Goal: Task Accomplishment & Management: Use online tool/utility

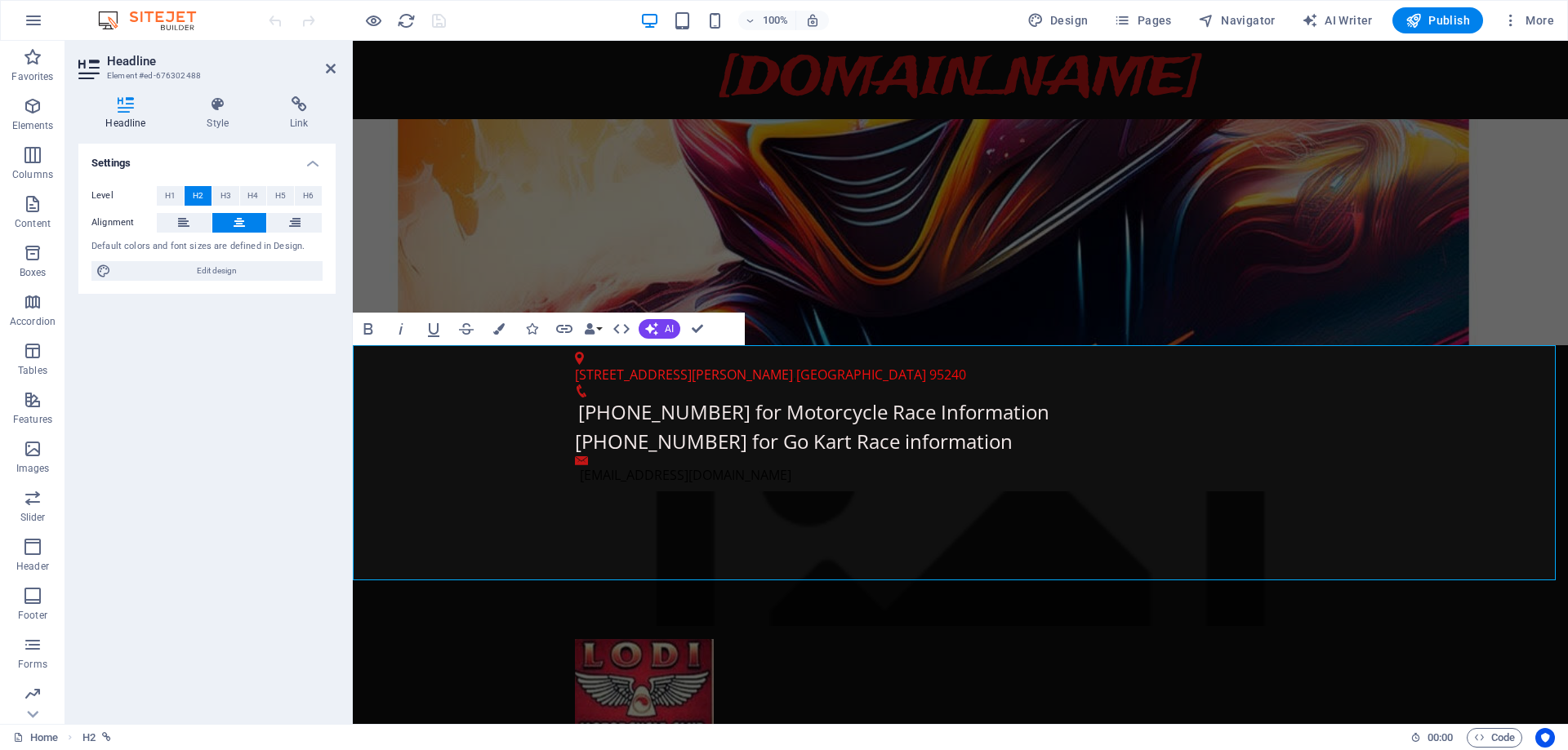
drag, startPoint x: 854, startPoint y: 376, endPoint x: 1246, endPoint y: 386, distance: 392.1
drag, startPoint x: 849, startPoint y: 375, endPoint x: 1337, endPoint y: 380, distance: 488.0
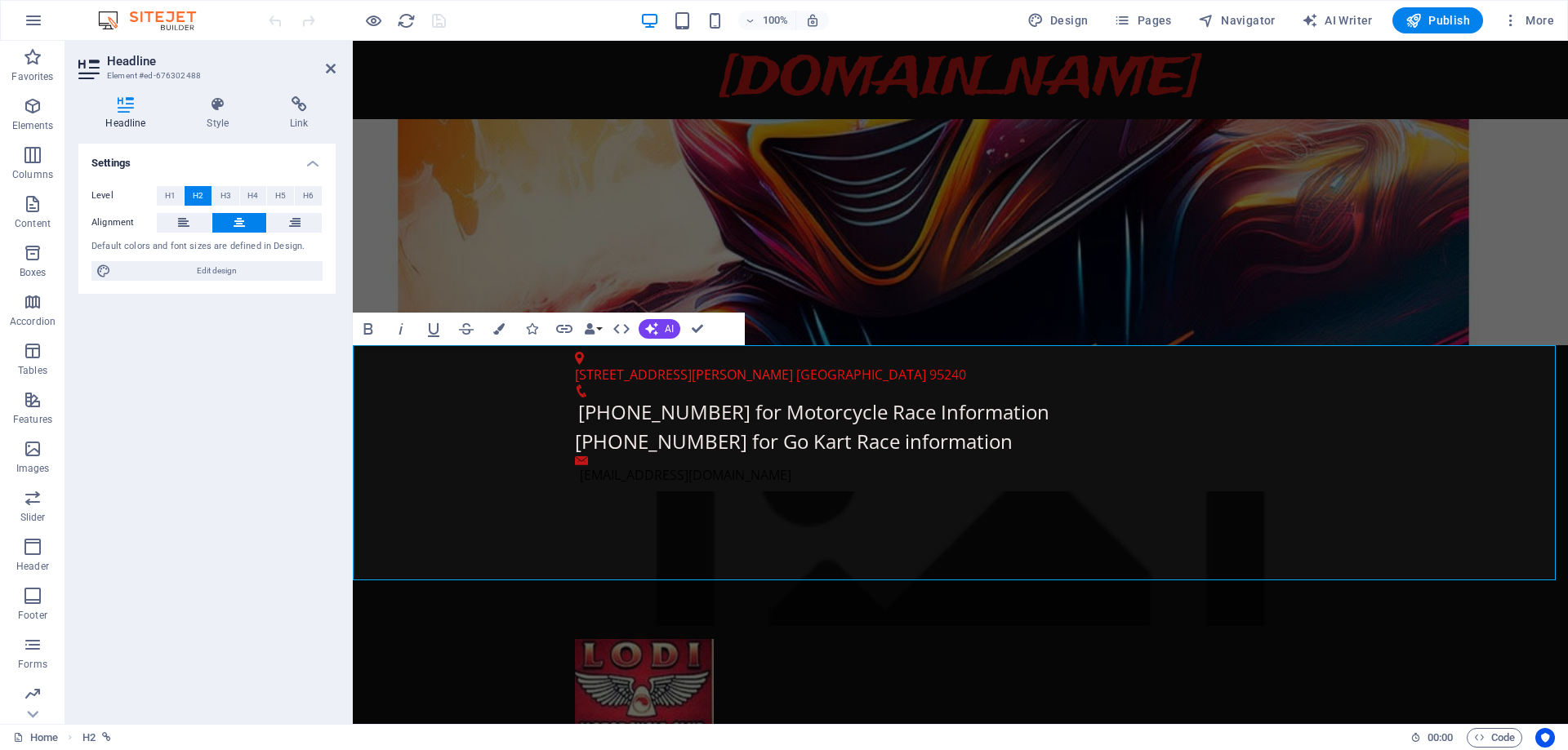
drag, startPoint x: 880, startPoint y: 451, endPoint x: 866, endPoint y: 451, distance: 14.0
drag, startPoint x: 1267, startPoint y: 454, endPoint x: 1252, endPoint y: 457, distance: 15.3
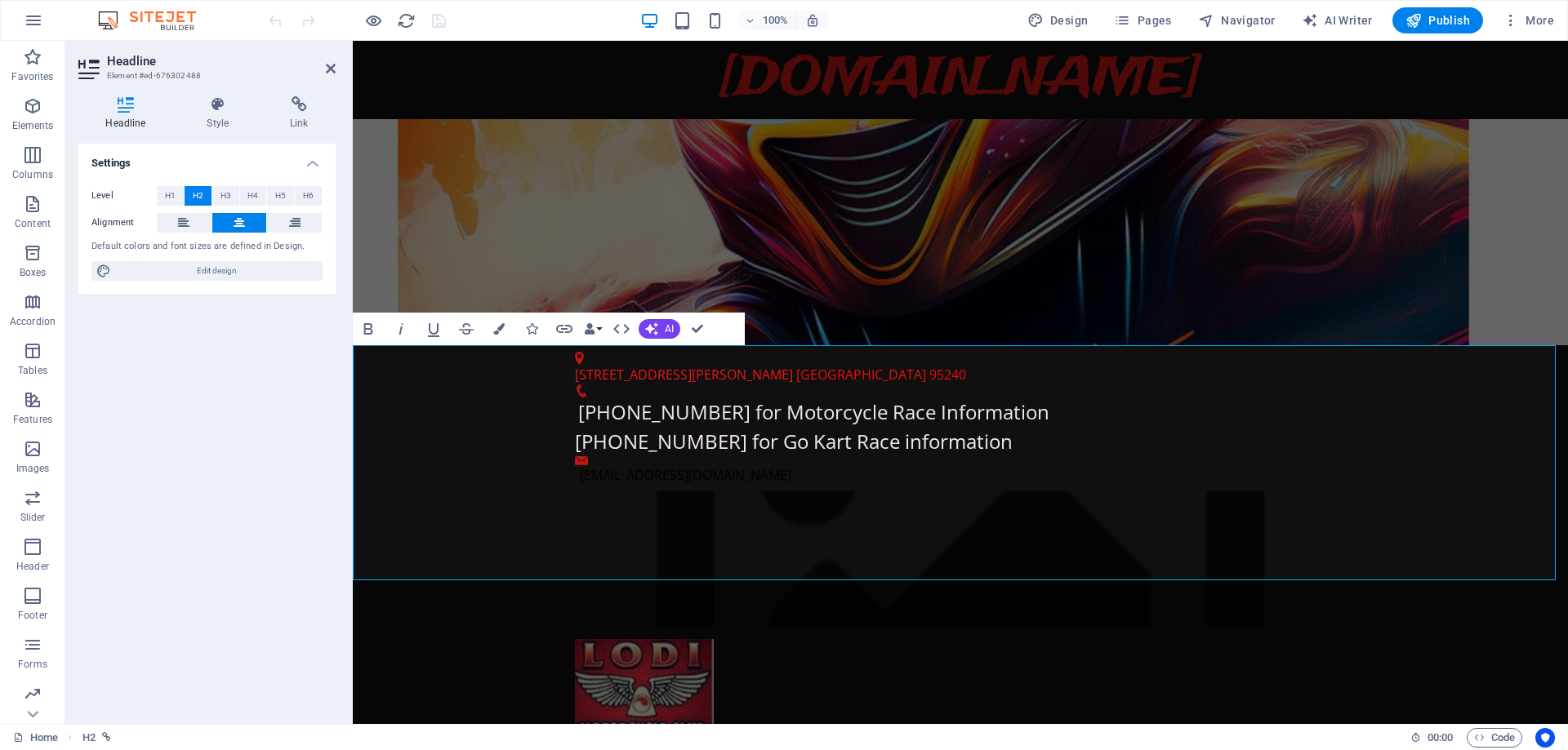
drag, startPoint x: 1320, startPoint y: 544, endPoint x: 385, endPoint y: 373, distance: 950.5
drag, startPoint x: 1325, startPoint y: 545, endPoint x: 348, endPoint y: 375, distance: 991.7
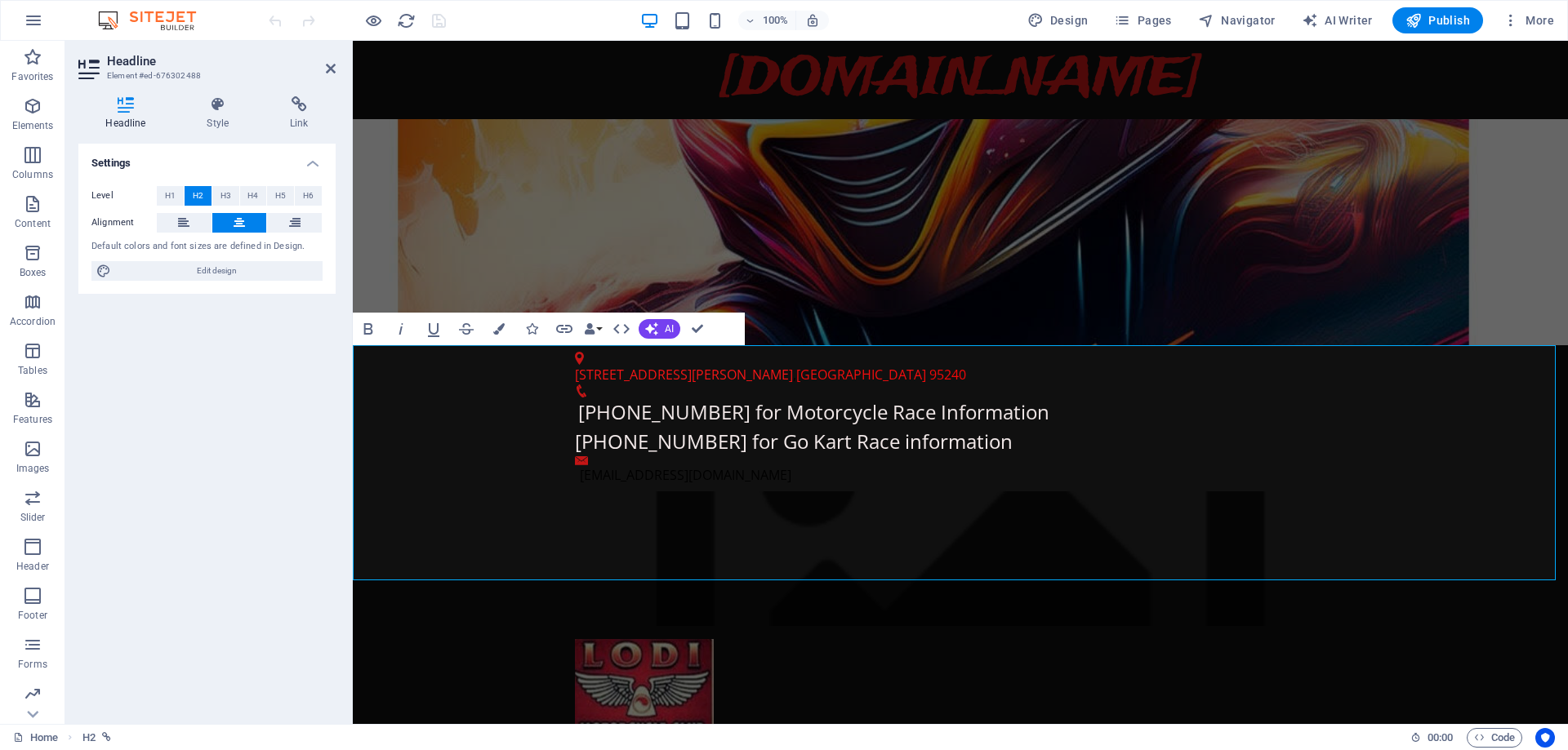
click at [294, 107] on icon at bounding box center [299, 105] width 73 height 17
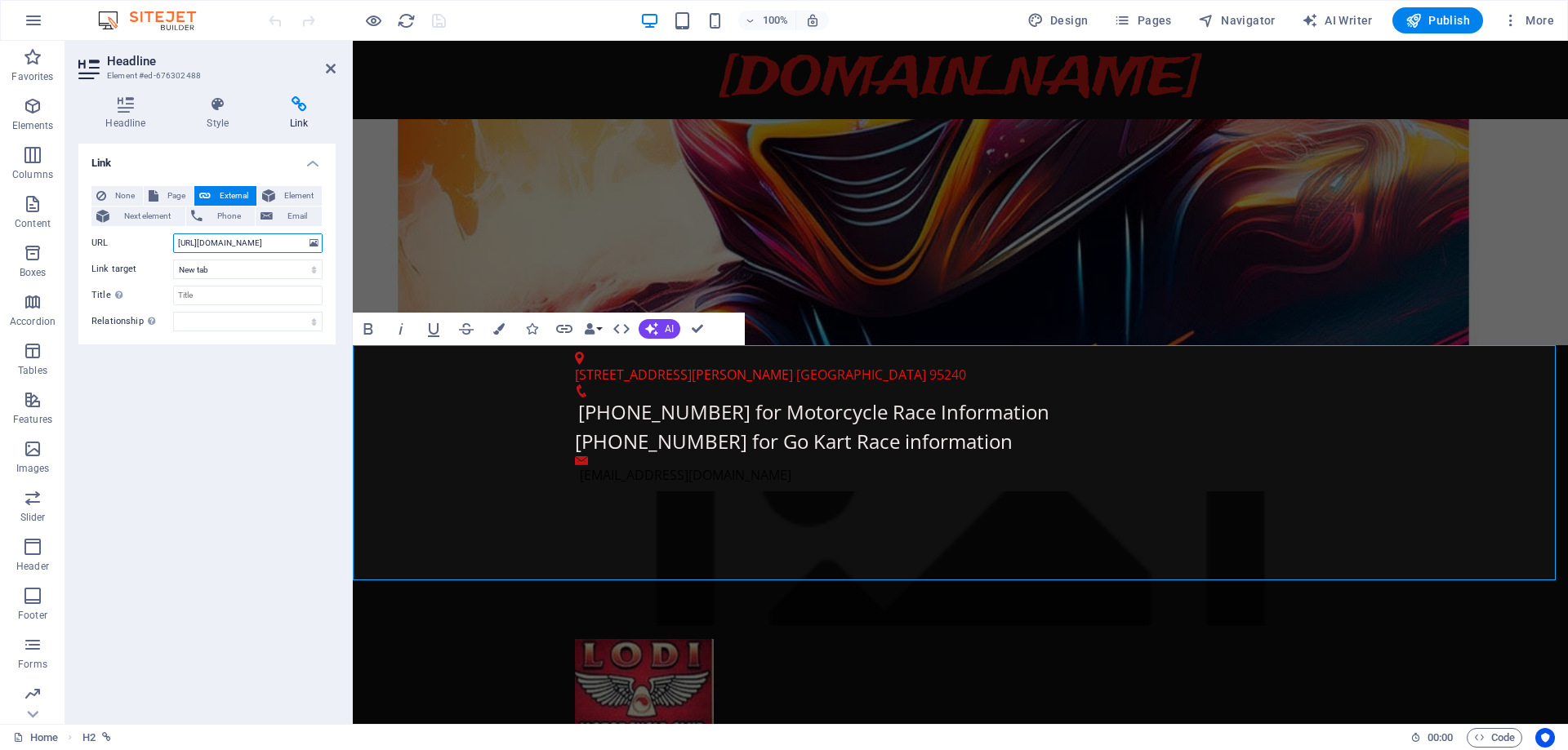
click at [216, 241] on input "[URL][DOMAIN_NAME]" at bounding box center [248, 243] width 149 height 19
drag, startPoint x: 529, startPoint y: 280, endPoint x: 377, endPoint y: 243, distance: 156.4
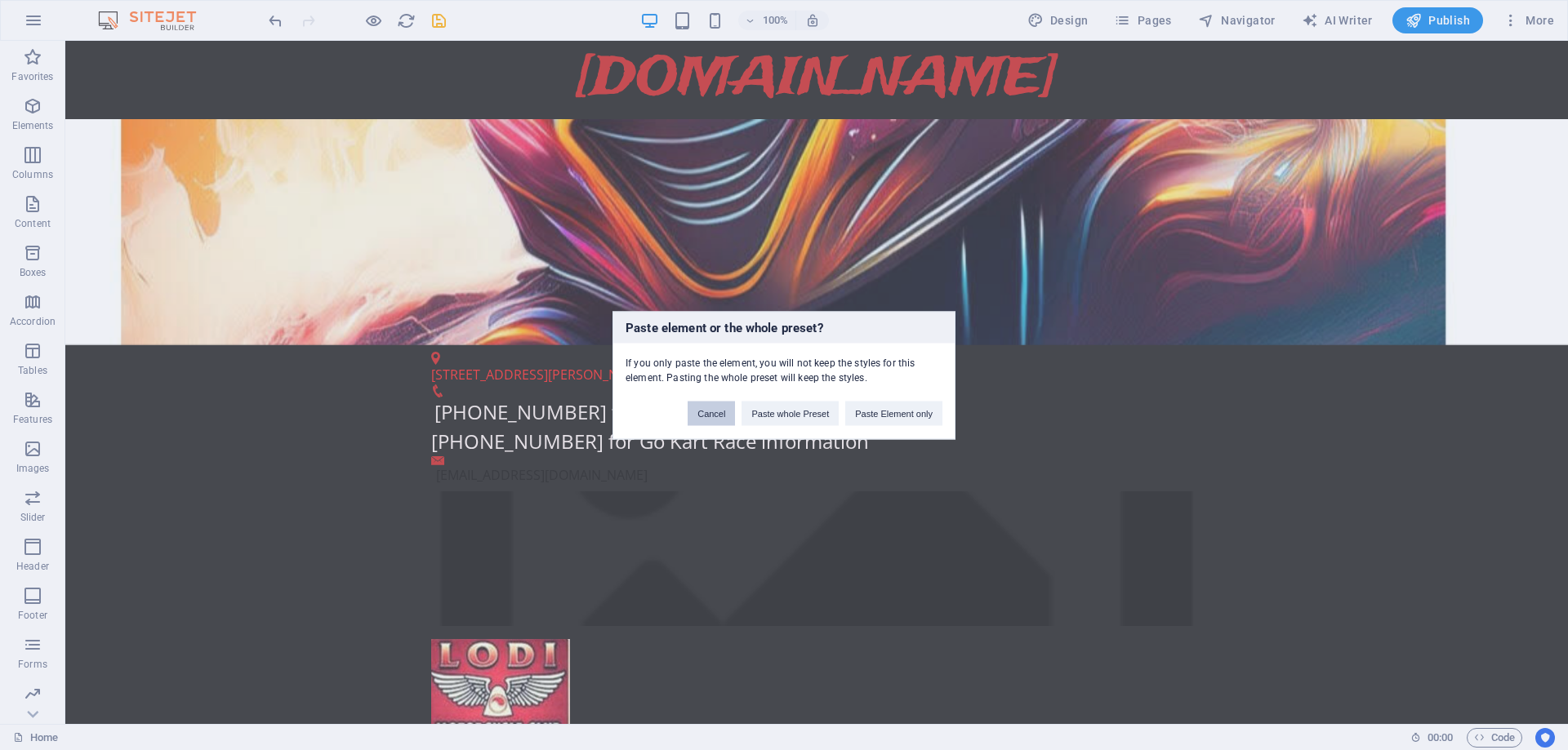
click at [703, 407] on button "Cancel" at bounding box center [711, 413] width 47 height 25
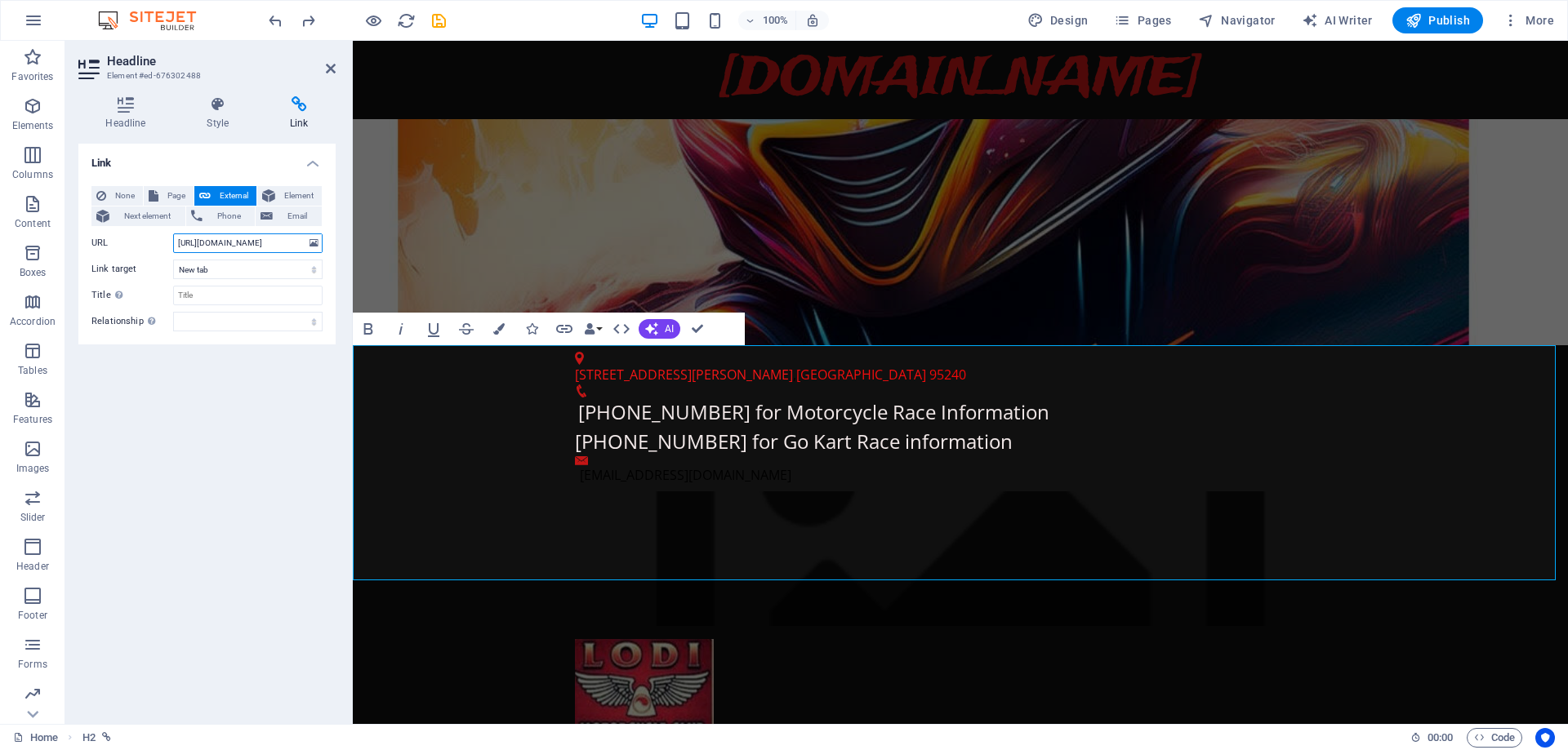
click at [256, 246] on input "[URL][DOMAIN_NAME]" at bounding box center [248, 243] width 149 height 19
drag, startPoint x: 538, startPoint y: 282, endPoint x: 380, endPoint y: 265, distance: 158.9
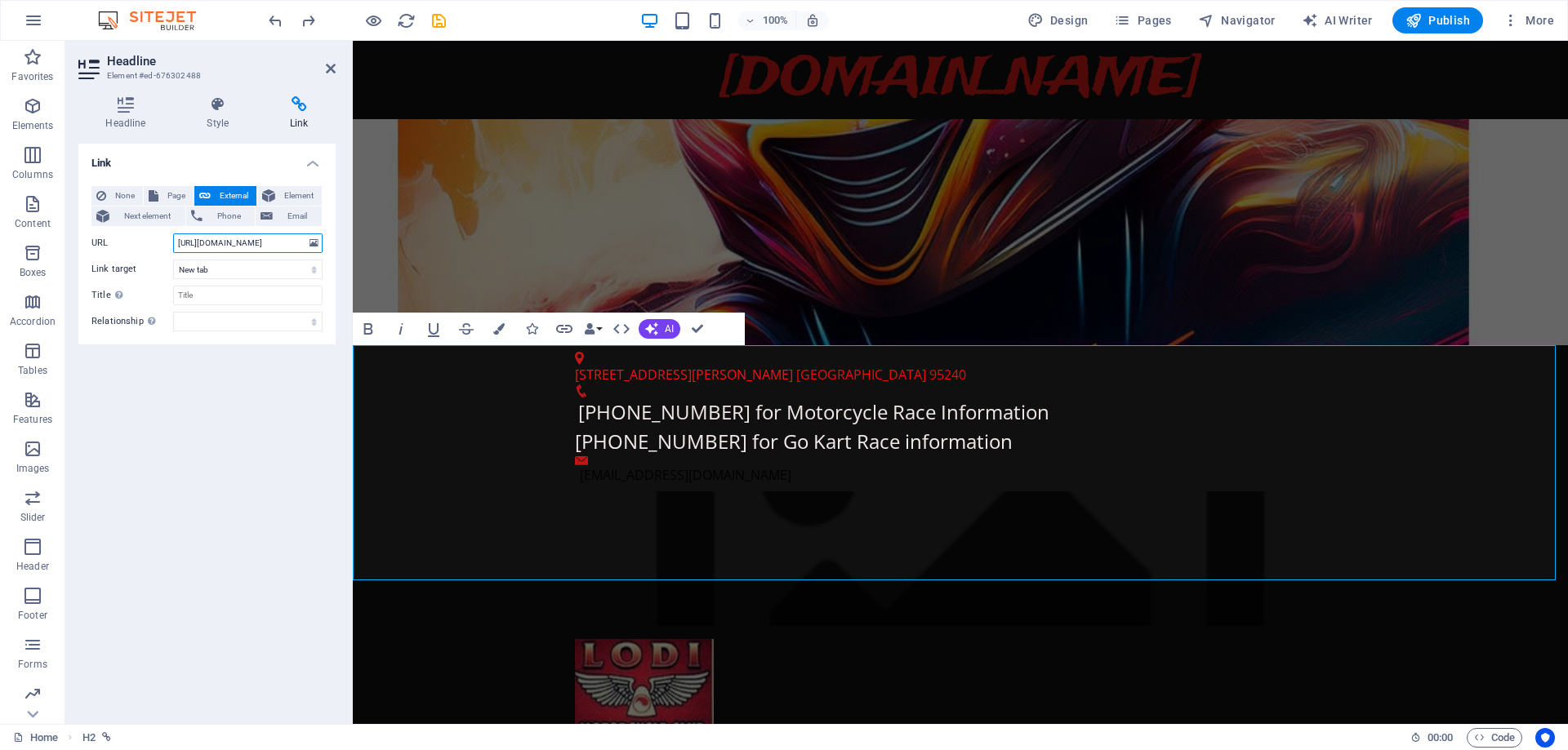
scroll to position [0, 62]
drag, startPoint x: 199, startPoint y: 243, endPoint x: 309, endPoint y: 243, distance: 110.0
click at [309, 243] on div "URL [URL][DOMAIN_NAME]" at bounding box center [206, 243] width 231 height 19
paste input "5"
type input "[URL][DOMAIN_NAME]"
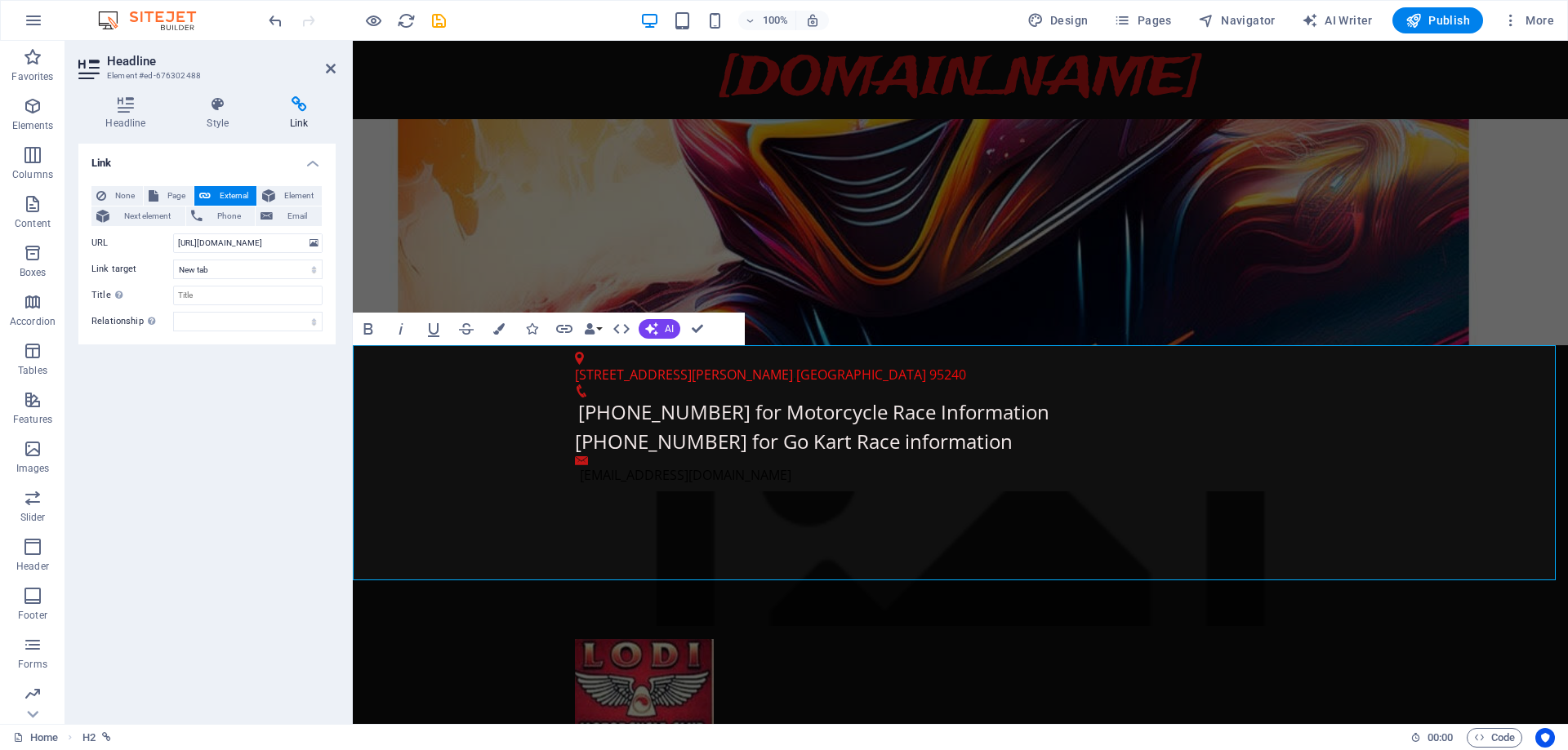
scroll to position [0, 0]
click at [279, 381] on div "Link None Page External Element Next element Phone Email Page Home Legal Notice…" at bounding box center [206, 427] width 257 height 568
click at [1365, 491] on figure at bounding box center [960, 559] width 1215 height 134
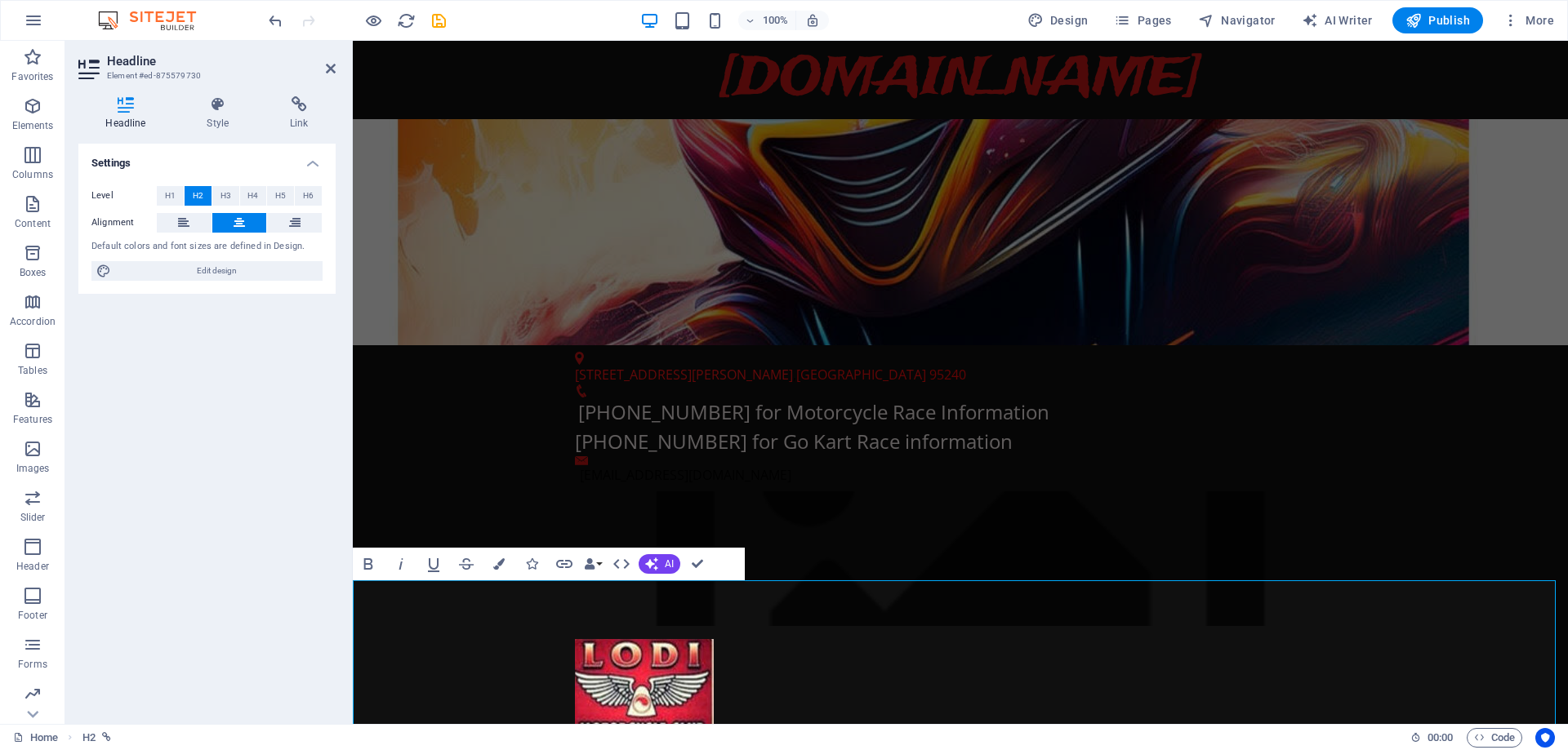
drag, startPoint x: 660, startPoint y: 619, endPoint x: 401, endPoint y: 613, distance: 259.1
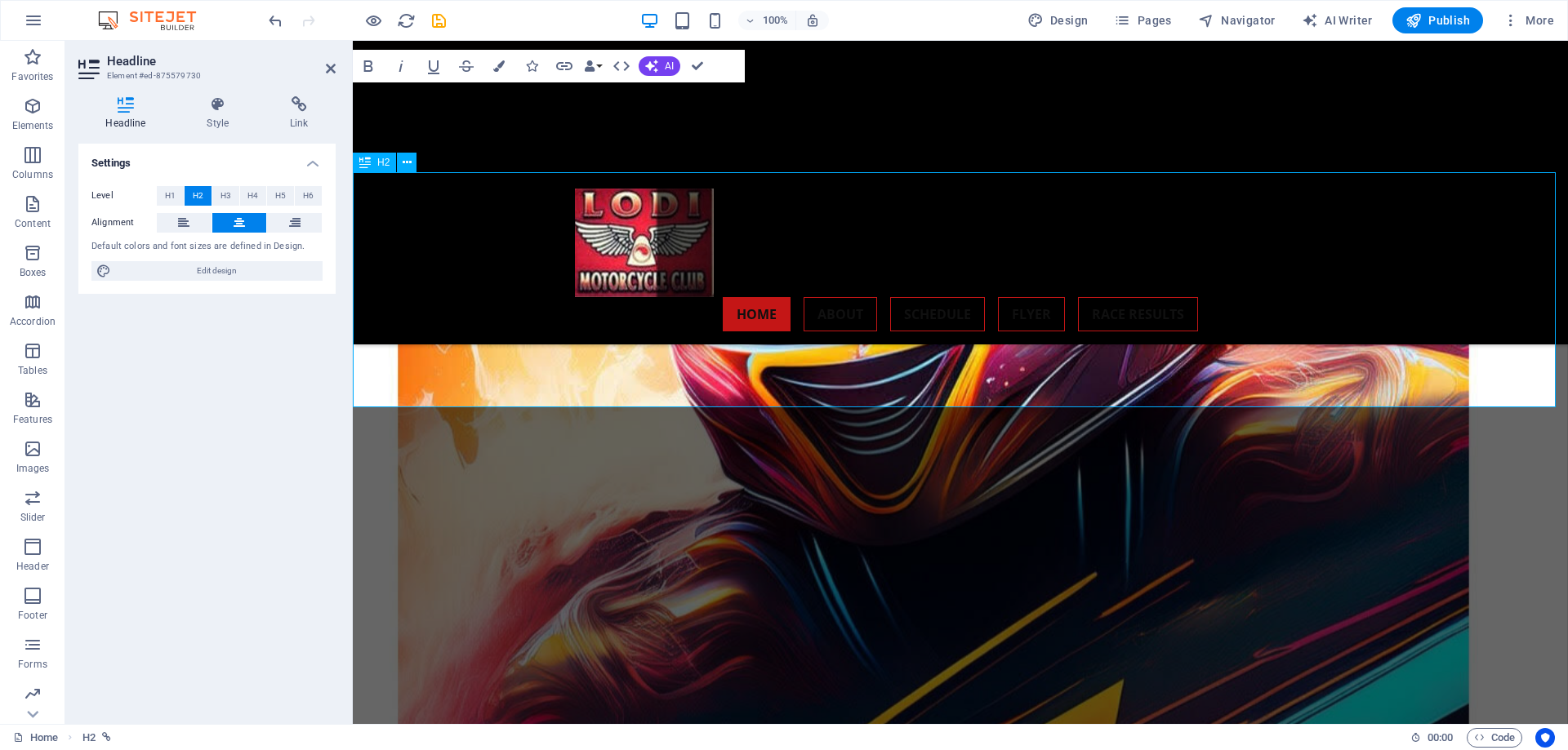
scroll to position [318, 0]
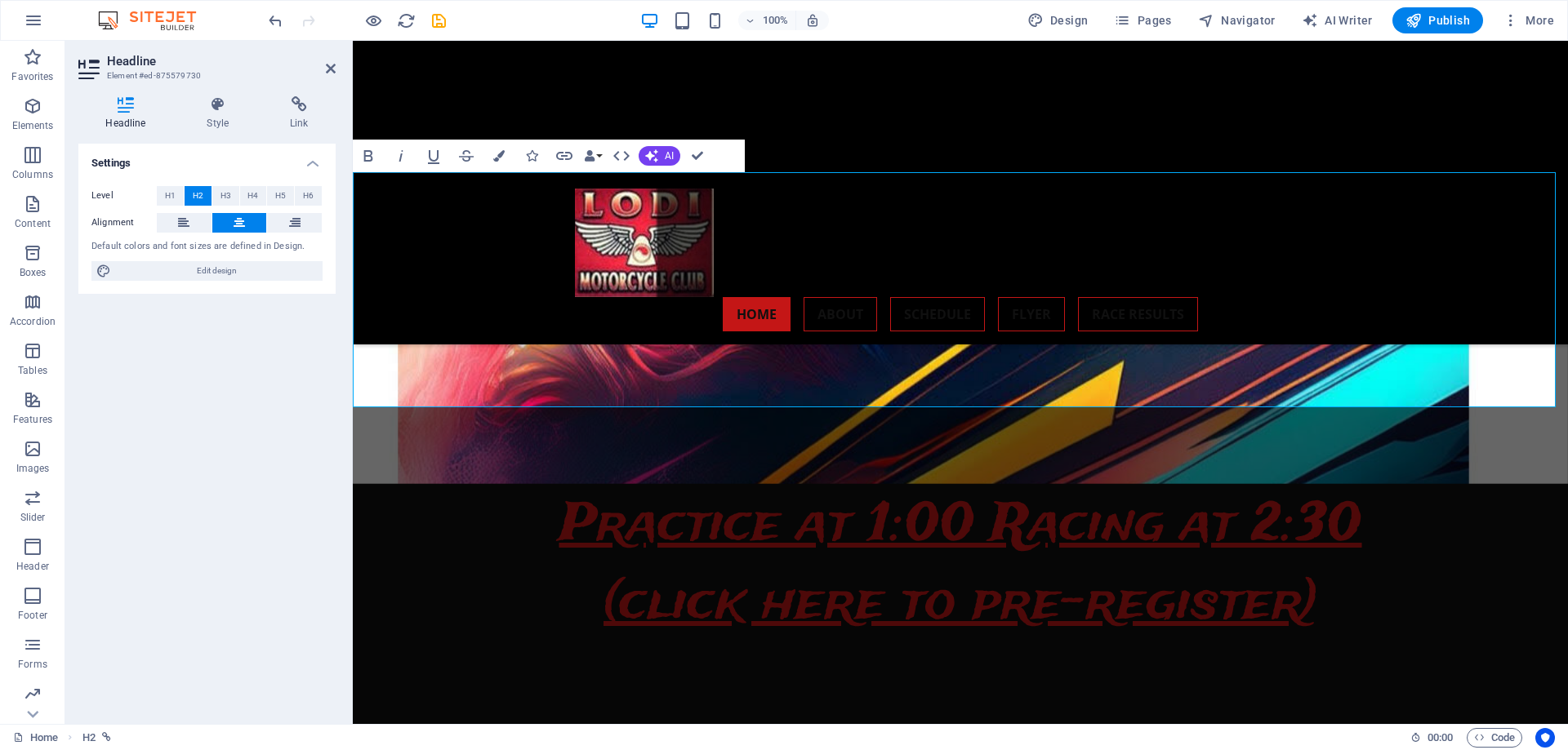
click at [917, 409] on span "Last Race [DATE] ST Practice at 1:00 Racing at 2:30 (click here to pre-register)" at bounding box center [961, 525] width 803 height 233
drag, startPoint x: 882, startPoint y: 280, endPoint x: 867, endPoint y: 280, distance: 15.0
click at [867, 409] on span "Last Race [DATE] ST Practice at 1:00 Racing at 2:30 (click here to pre-register)" at bounding box center [961, 525] width 803 height 233
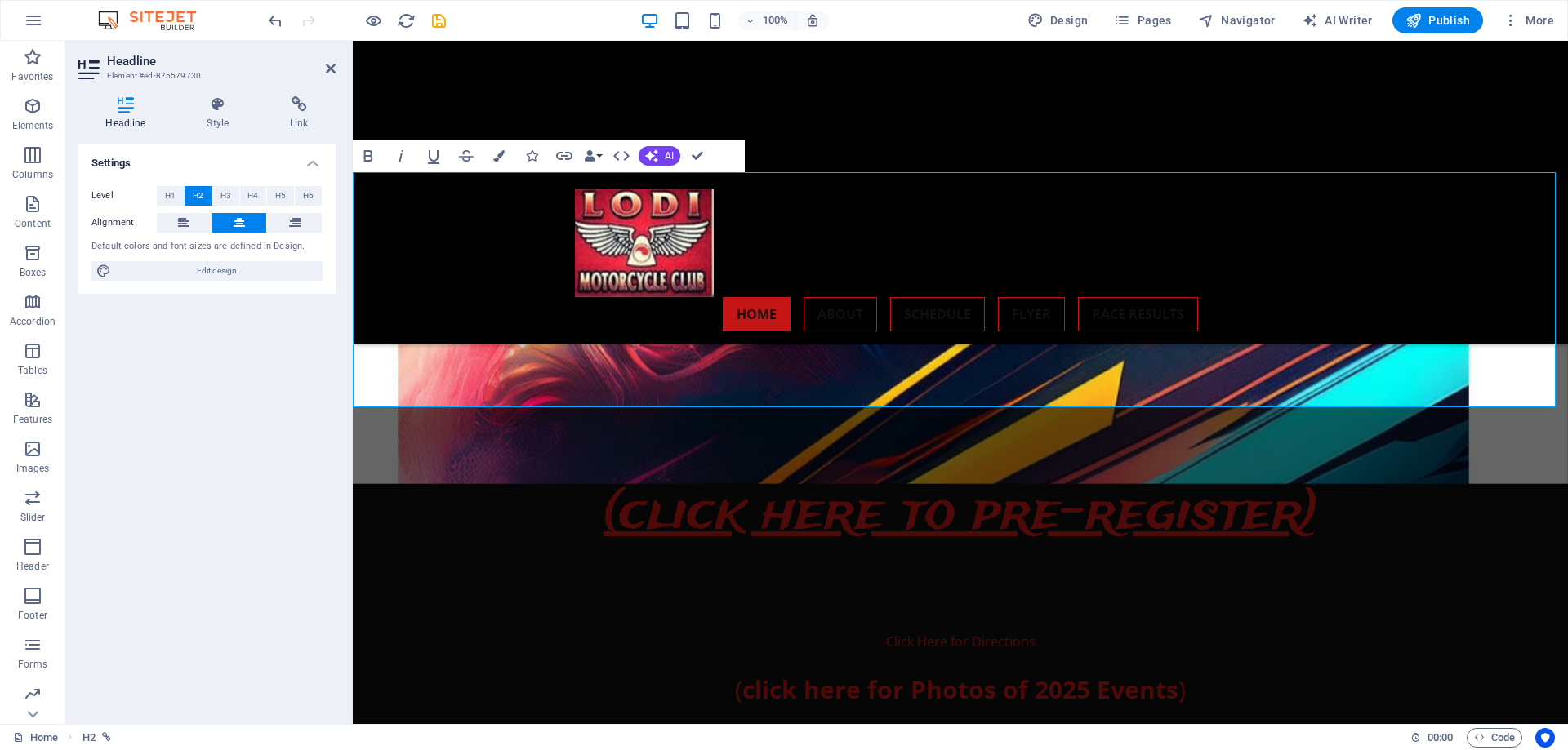
click at [977, 319] on span "Last Race [DATE] ST Practice at 11:00 Racing at 2:30 (click here to pre-registe…" at bounding box center [960, 435] width 827 height 233
click at [1318, 319] on span "Last Race [DATE] ST Practice at 11:00AM Racing at 2:30 (click here to pre-regis…" at bounding box center [960, 435] width 926 height 233
click at [1440, 318] on h2 "Last Race [DATE] ST Practice at 11:00AM Racing at 12:30 (click here to pre-regi…" at bounding box center [960, 436] width 1215 height 236
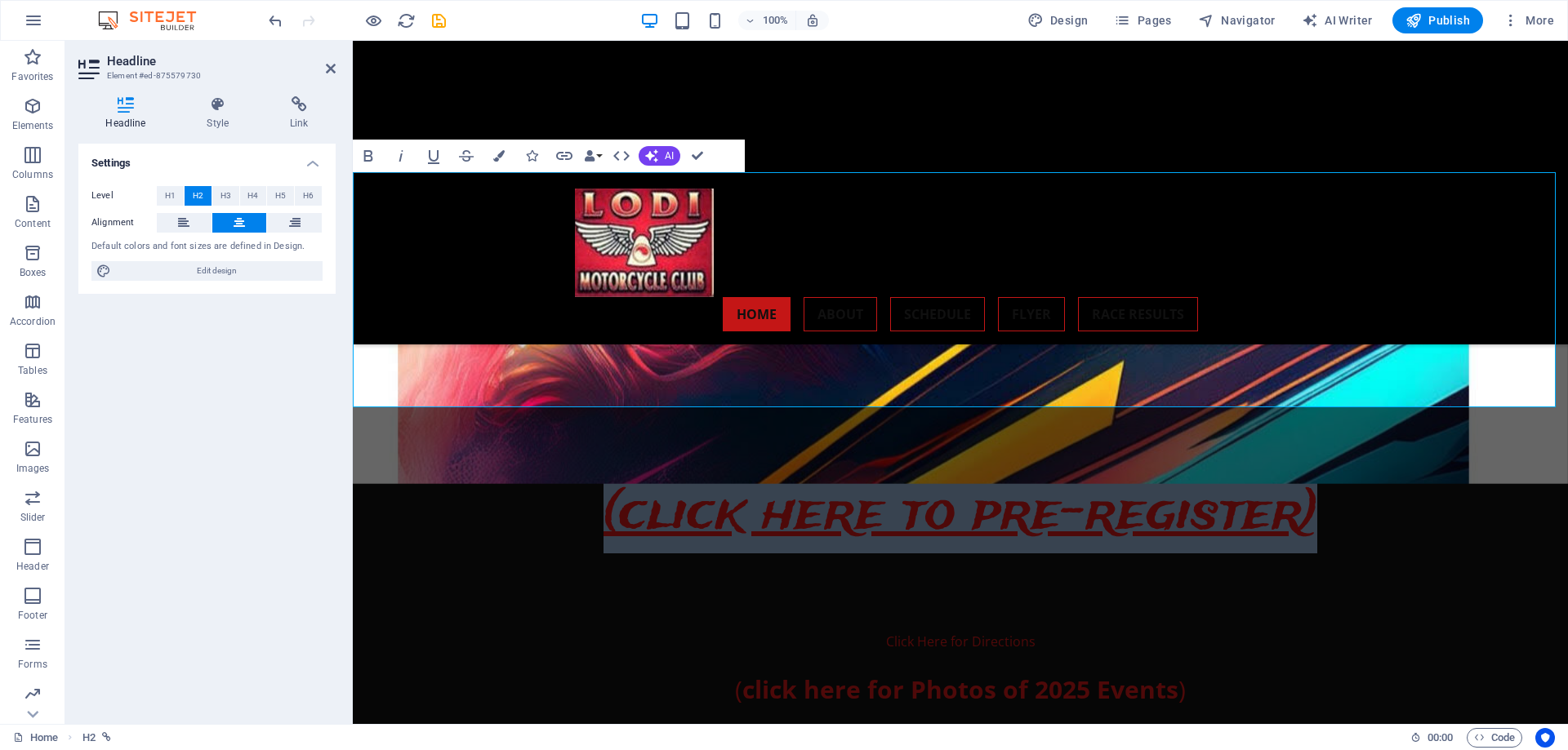
drag, startPoint x: 1310, startPoint y: 372, endPoint x: 591, endPoint y: 202, distance: 738.8
click at [591, 319] on span "Last Race [DATE] ST Practice at 11:00AM Racing at 12:30P (click here to pre-reg…" at bounding box center [960, 435] width 987 height 233
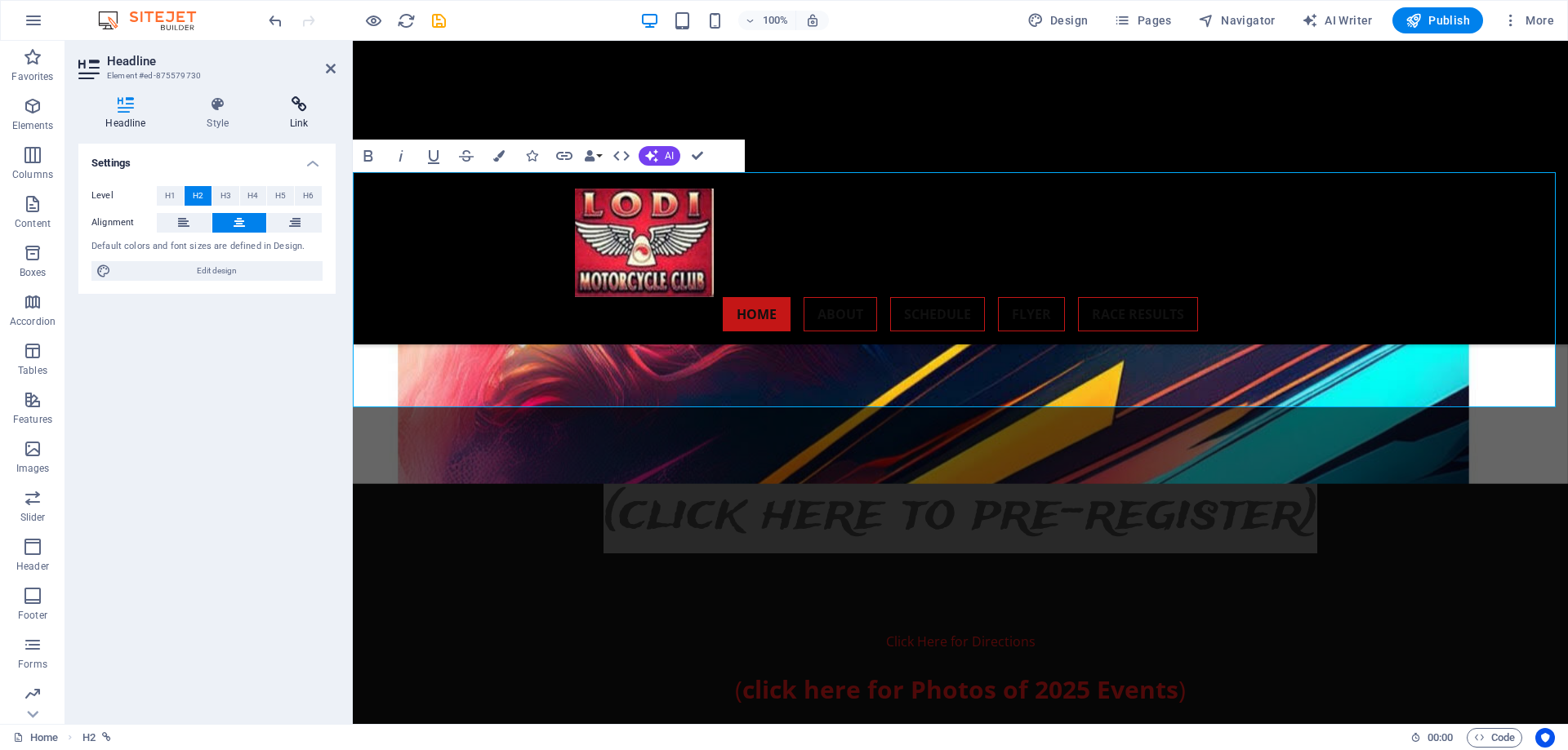
click at [294, 107] on icon at bounding box center [299, 105] width 73 height 17
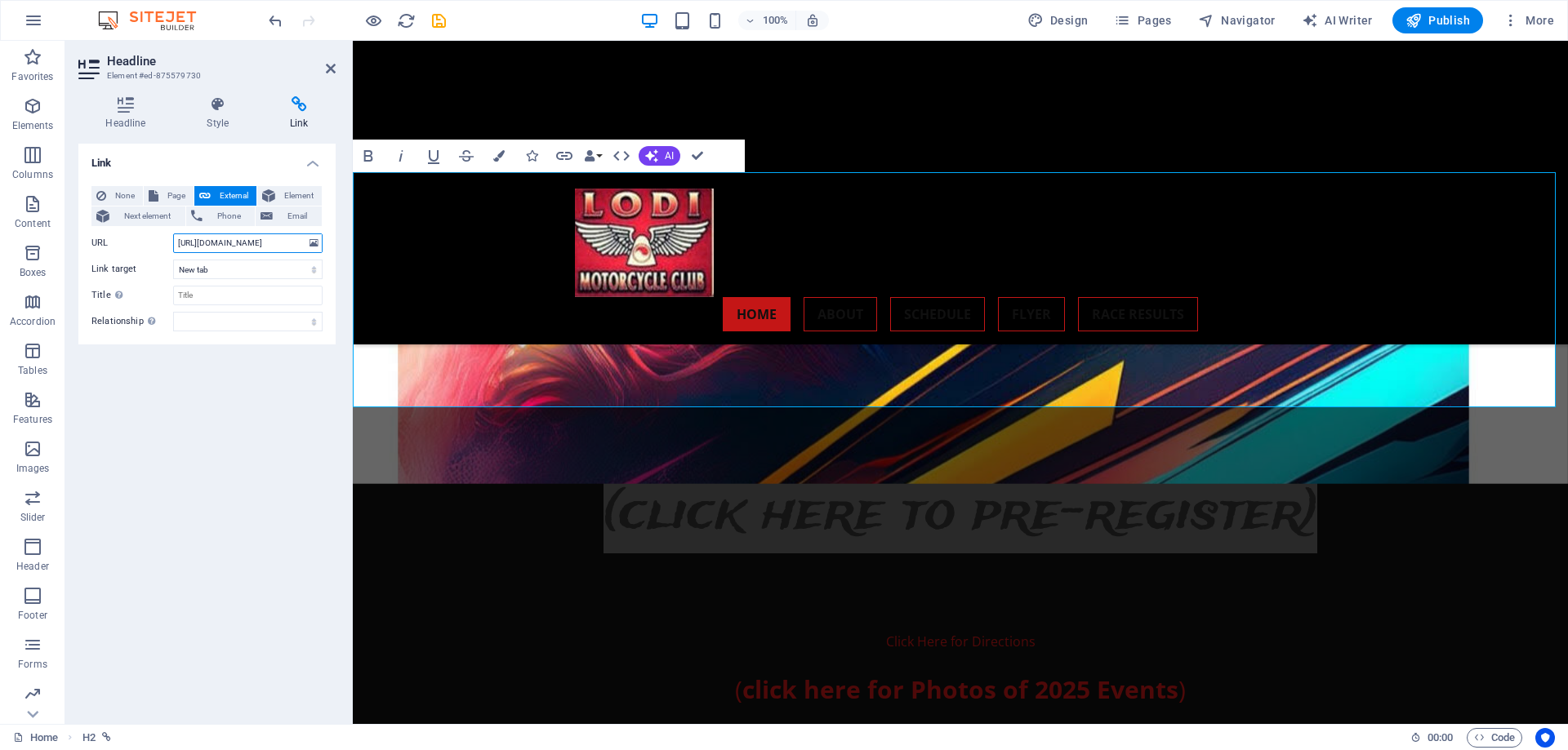
click at [271, 242] on input "[URL][DOMAIN_NAME]" at bounding box center [248, 243] width 149 height 19
drag, startPoint x: 279, startPoint y: 242, endPoint x: 315, endPoint y: 238, distance: 36.2
click at [315, 238] on div "URL [URL][DOMAIN_NAME]" at bounding box center [206, 243] width 231 height 19
click at [296, 240] on input "[URL][DOMAIN_NAME]" at bounding box center [248, 243] width 149 height 19
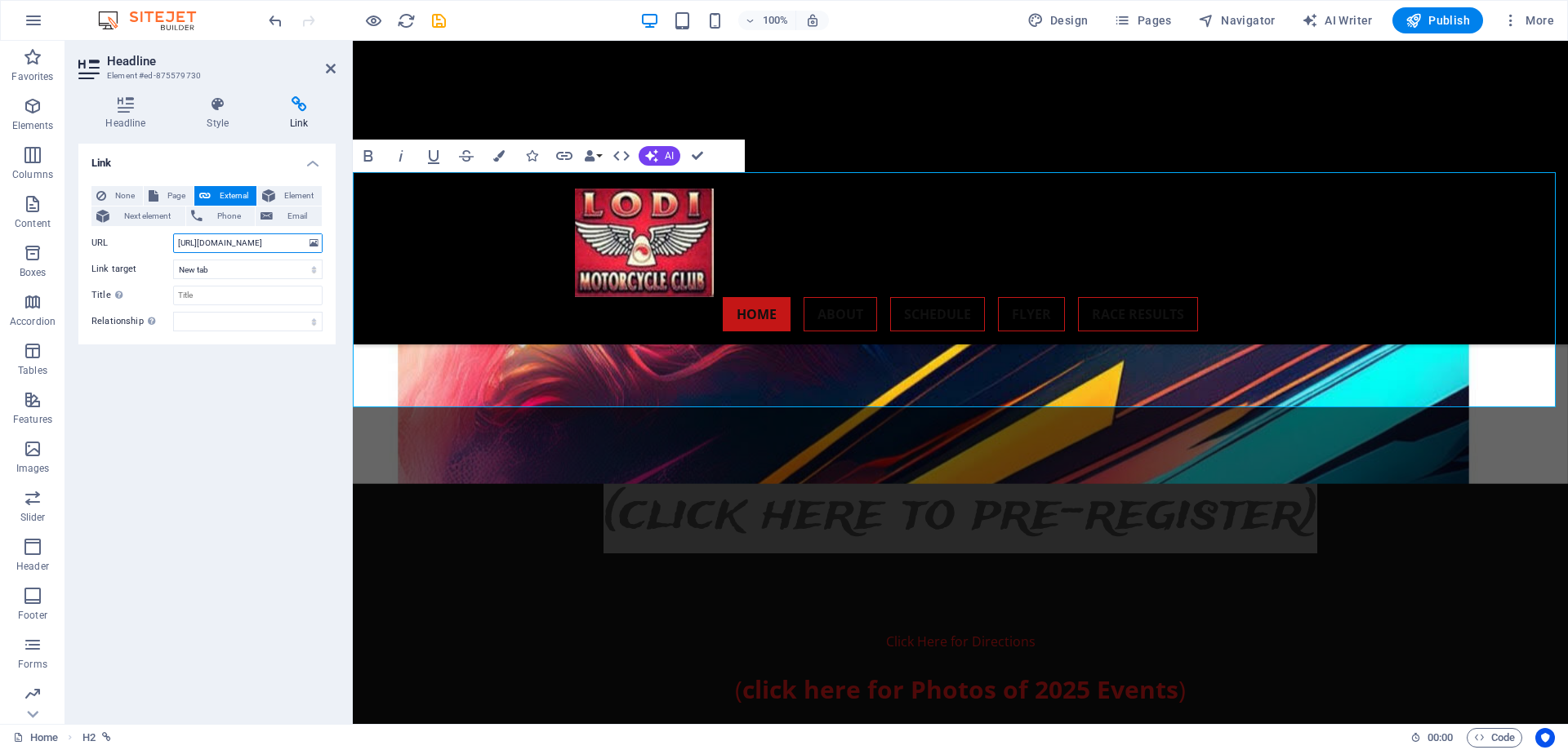
click at [294, 247] on input "[URL][DOMAIN_NAME]" at bounding box center [248, 243] width 149 height 19
click at [298, 239] on input "[URL][DOMAIN_NAME]" at bounding box center [248, 243] width 149 height 19
type input "[URL][DOMAIN_NAME]"
click at [532, 554] on div "Click Here for Directions ( click here for Photos of 2025 Events )" at bounding box center [960, 663] width 1215 height 220
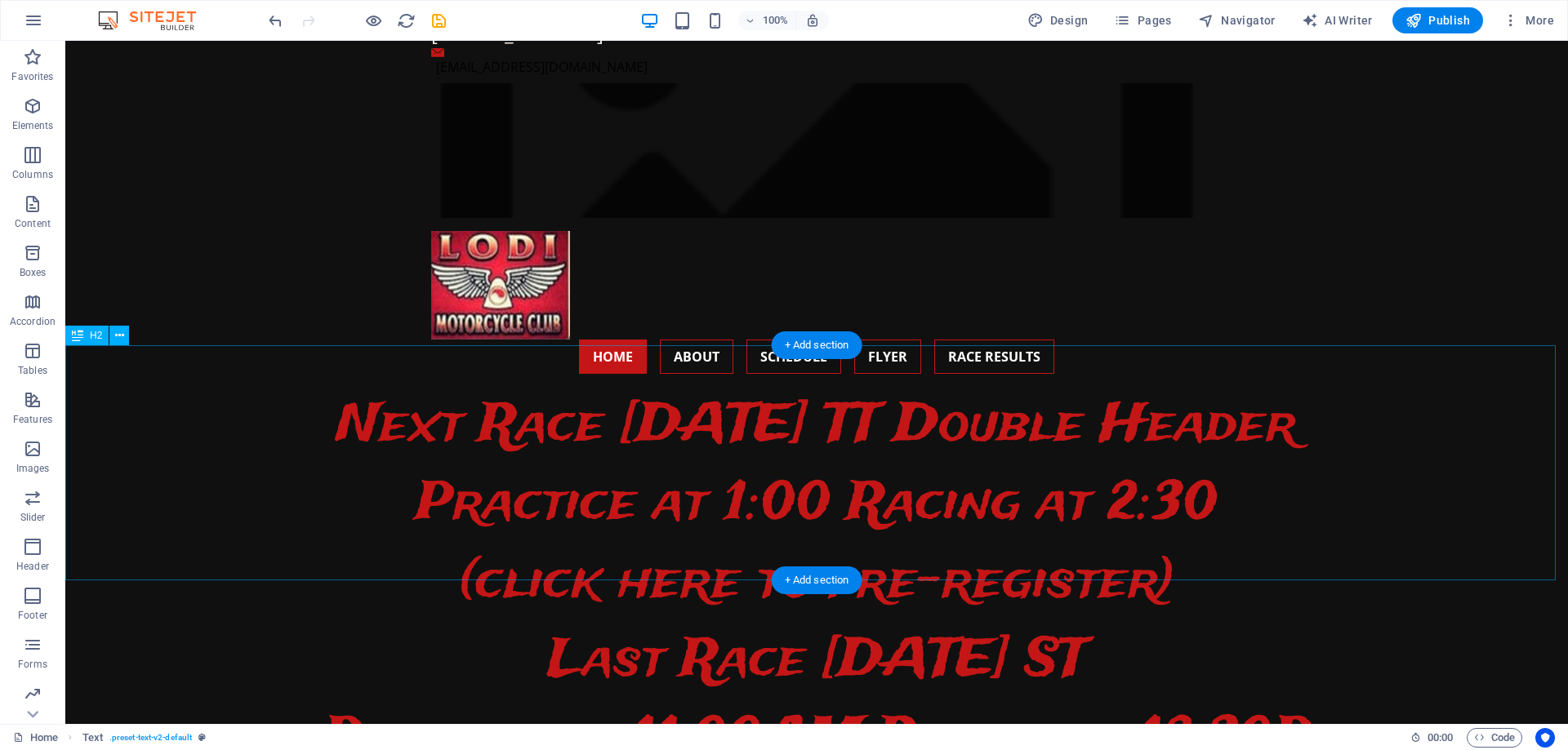
scroll to position [0, 0]
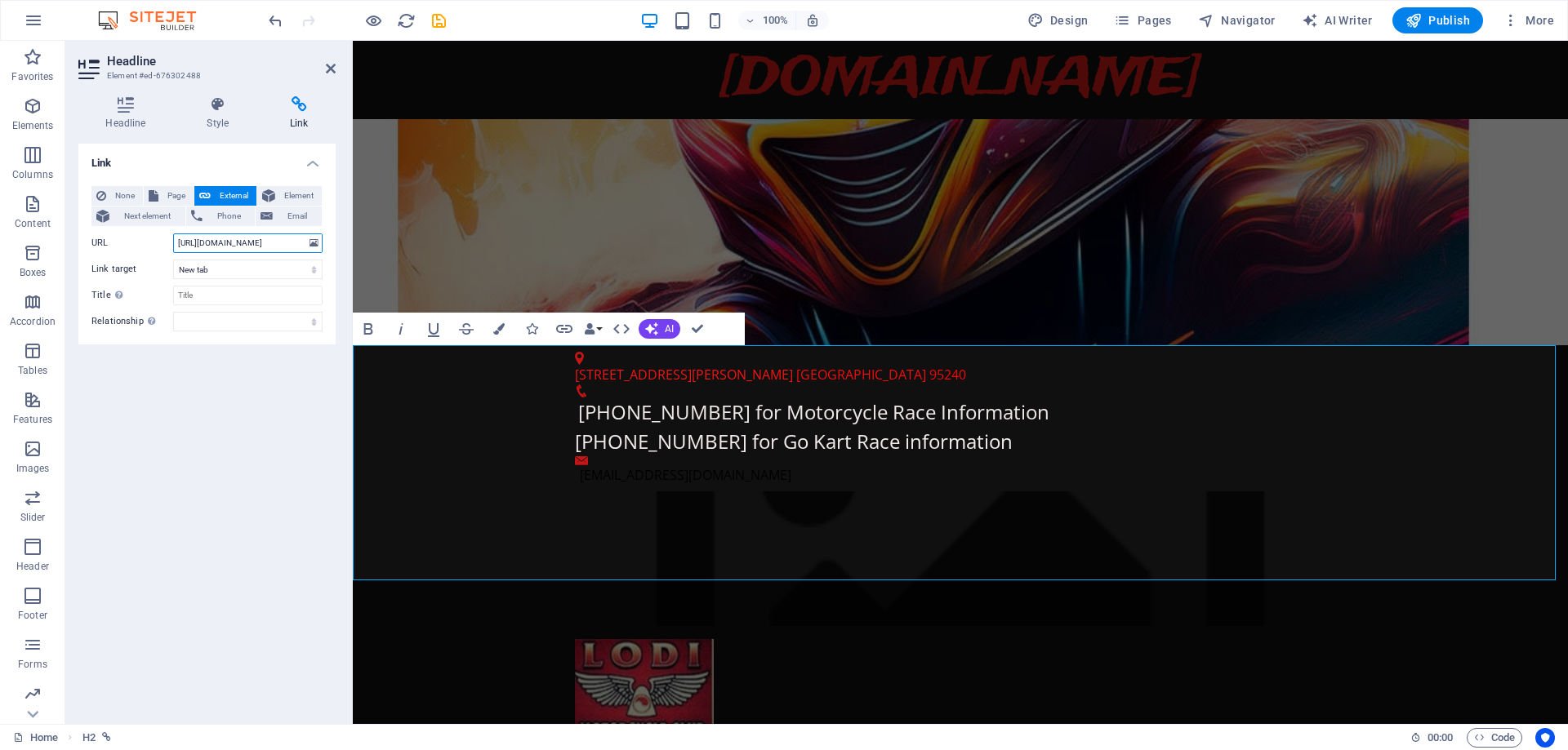
scroll to position [0, 62]
drag, startPoint x: 610, startPoint y: 284, endPoint x: 354, endPoint y: 248, distance: 258.5
click at [1395, 345] on div "[STREET_ADDRESS][PERSON_NAME] 209-283-4569 for Motorcycle Race Information [PHO…" at bounding box center [960, 418] width 1215 height 146
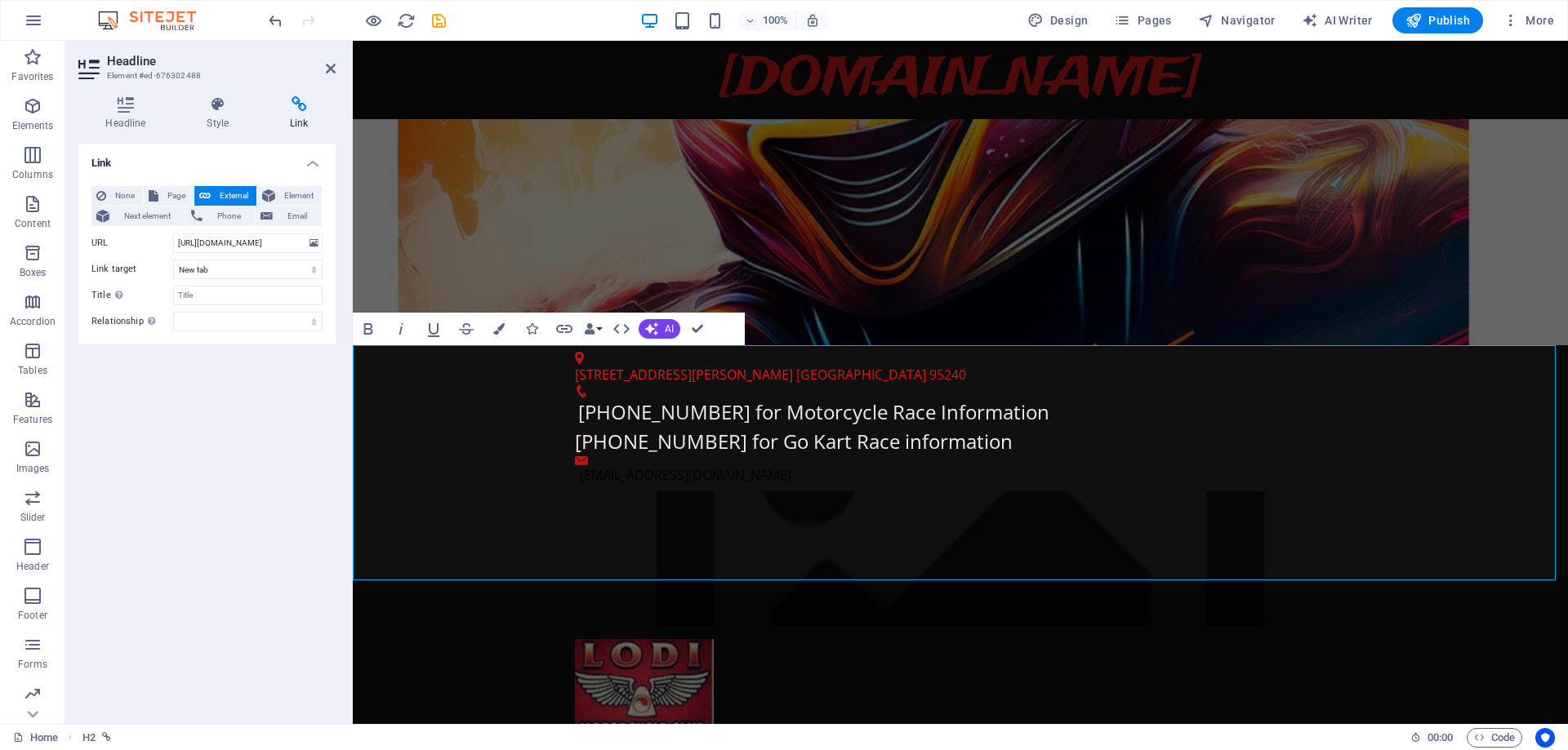
click at [1434, 15] on span "Publish" at bounding box center [1438, 20] width 64 height 17
